Goal: Information Seeking & Learning: Learn about a topic

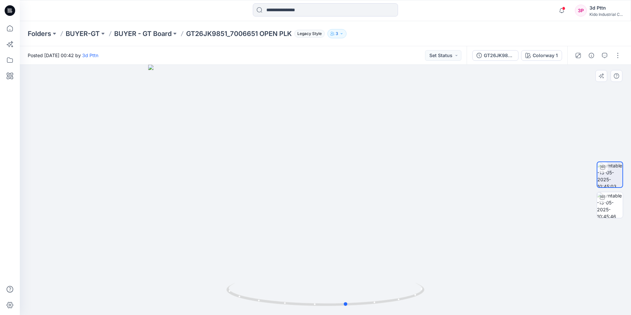
drag, startPoint x: 358, startPoint y: 307, endPoint x: 181, endPoint y: 311, distance: 176.9
click at [181, 311] on div at bounding box center [325, 190] width 611 height 250
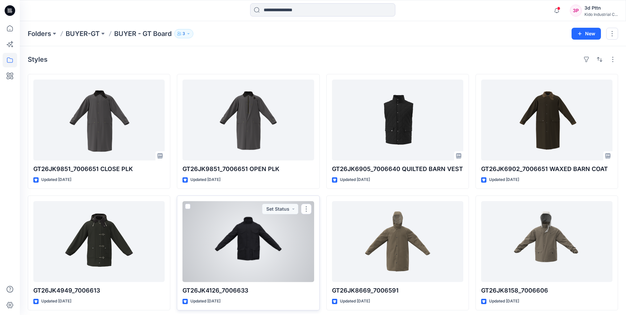
click at [240, 258] on div at bounding box center [247, 241] width 131 height 81
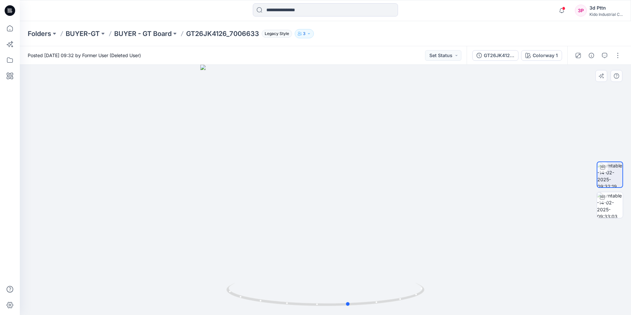
drag, startPoint x: 375, startPoint y: 301, endPoint x: 200, endPoint y: 297, distance: 174.6
click at [200, 297] on div at bounding box center [325, 190] width 611 height 250
drag, startPoint x: 389, startPoint y: 302, endPoint x: 324, endPoint y: 298, distance: 65.1
click at [324, 298] on icon at bounding box center [326, 295] width 200 height 25
click at [610, 204] on img at bounding box center [610, 205] width 26 height 26
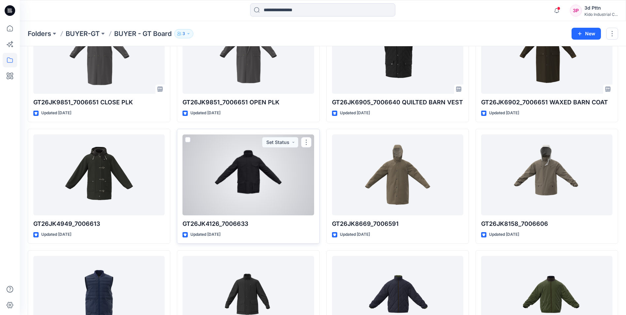
scroll to position [66, 0]
